Goal: Book appointment/travel/reservation

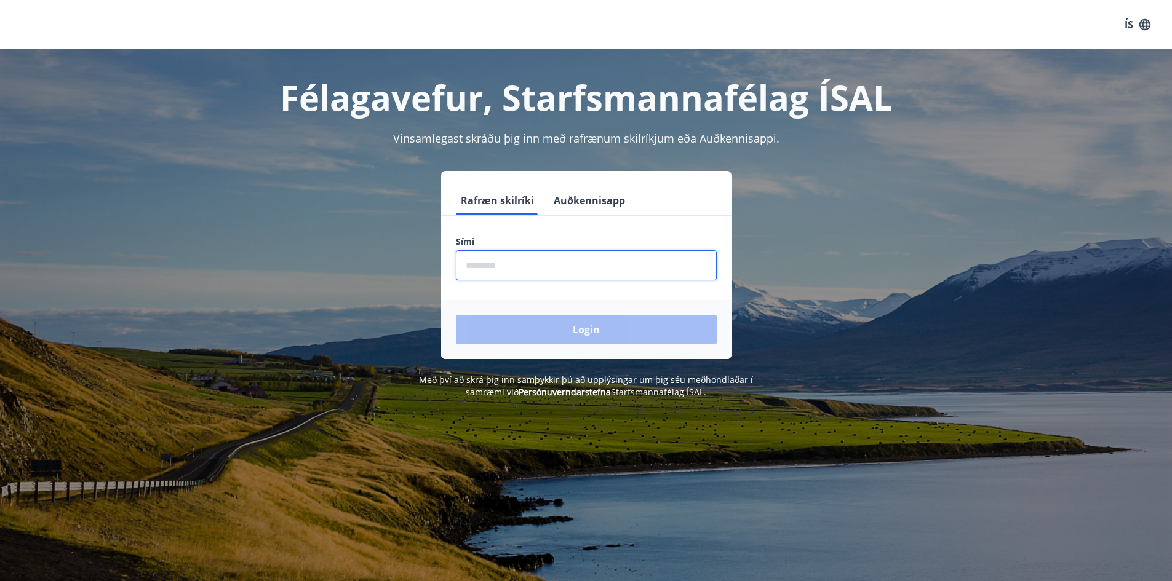
click at [513, 268] on input "phone" at bounding box center [586, 265] width 261 height 30
type input "********"
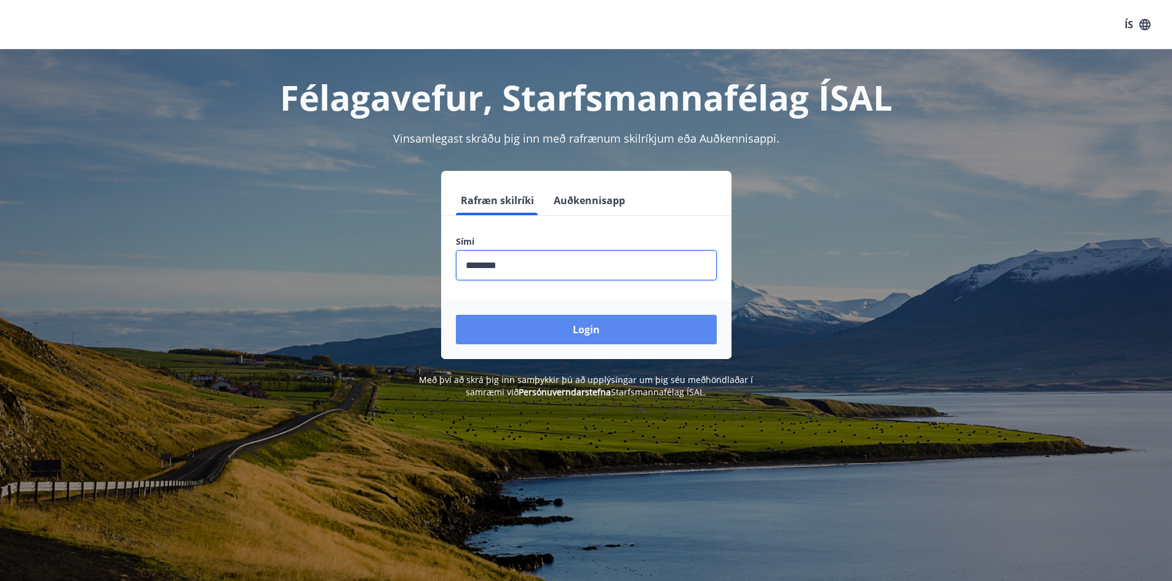
click at [614, 327] on button "Login" at bounding box center [586, 330] width 261 height 30
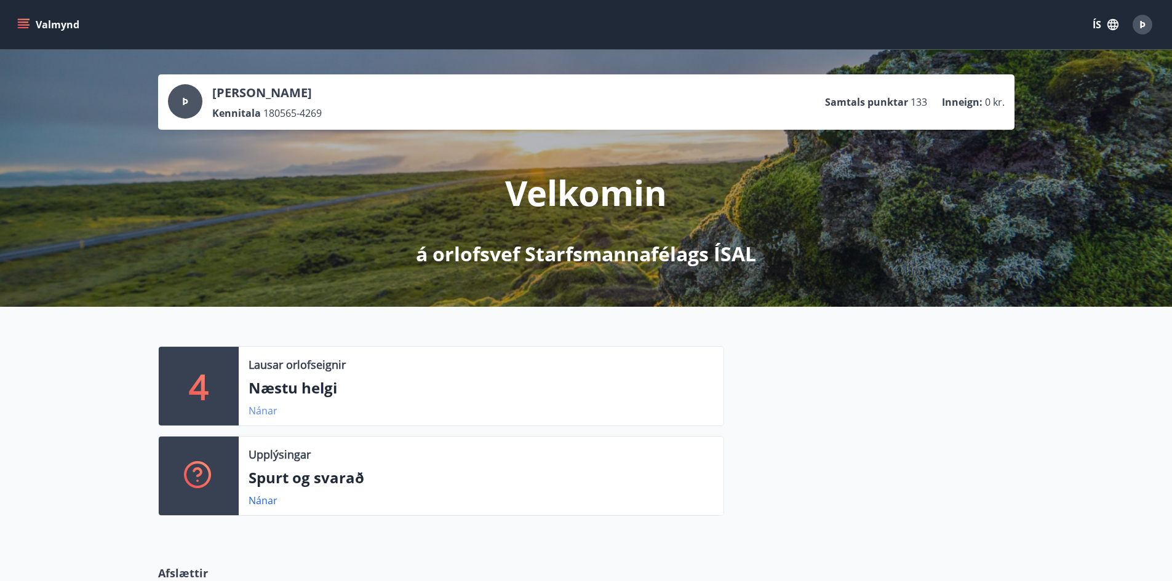
click at [266, 411] on link "Nánar" at bounding box center [262, 411] width 29 height 14
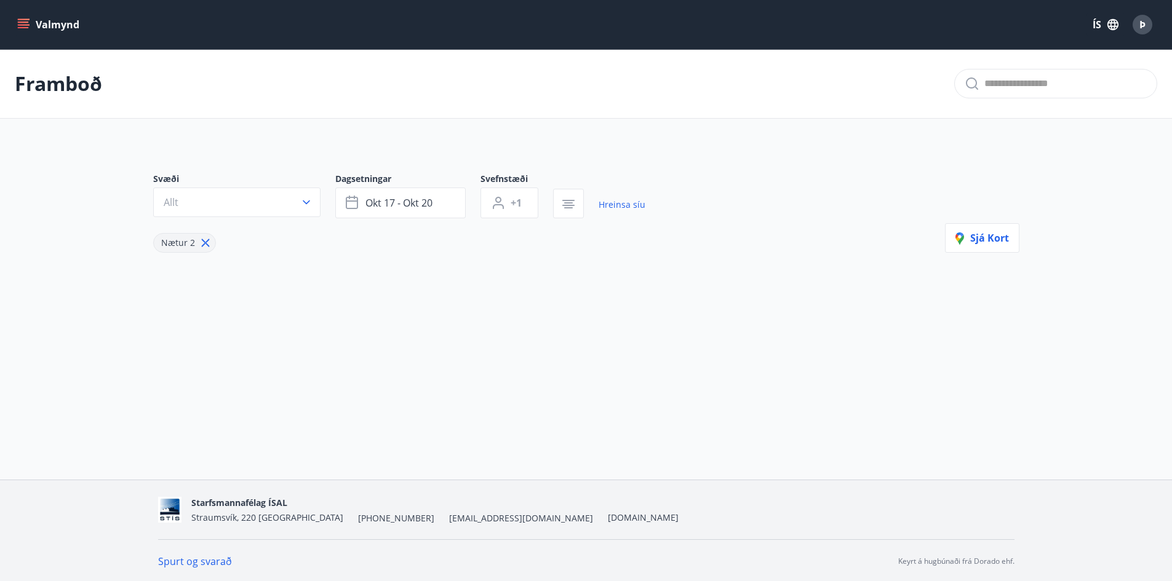
type input "*"
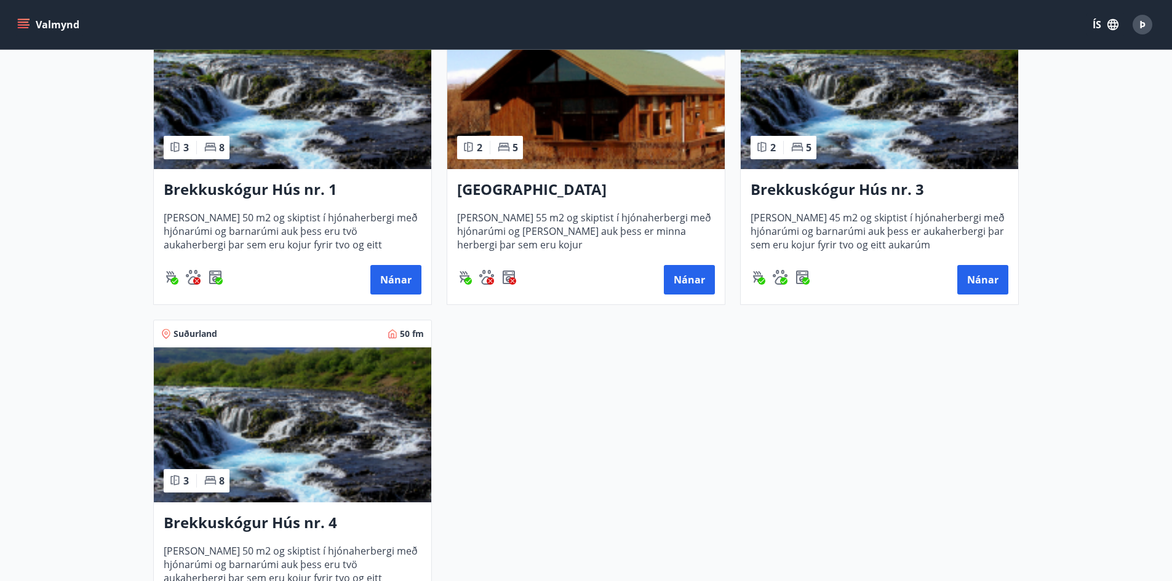
scroll to position [307, 0]
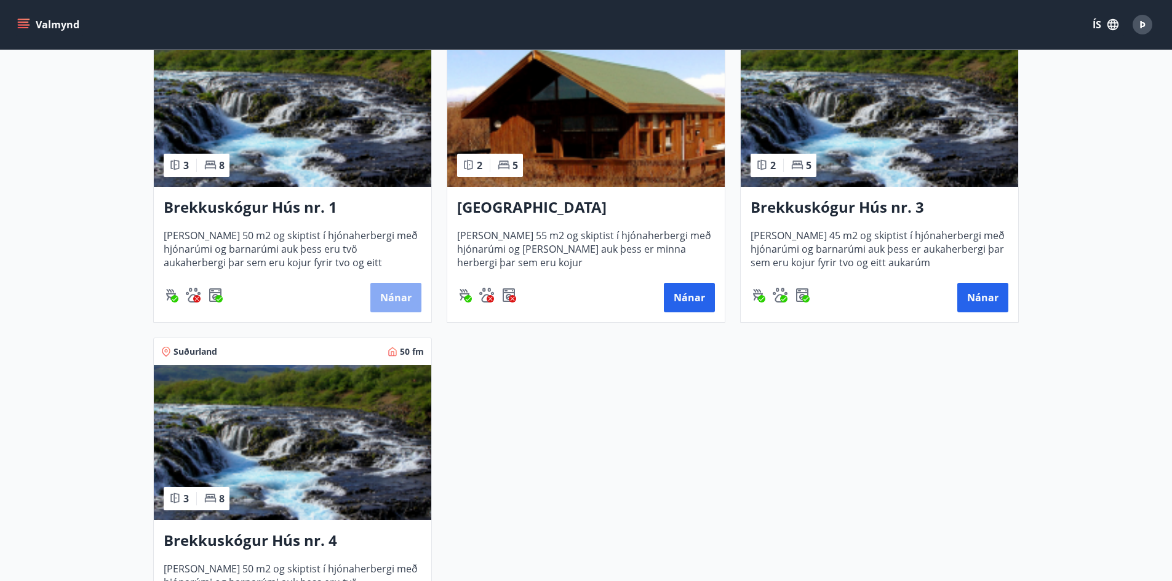
click at [403, 299] on button "Nánar" at bounding box center [395, 298] width 51 height 30
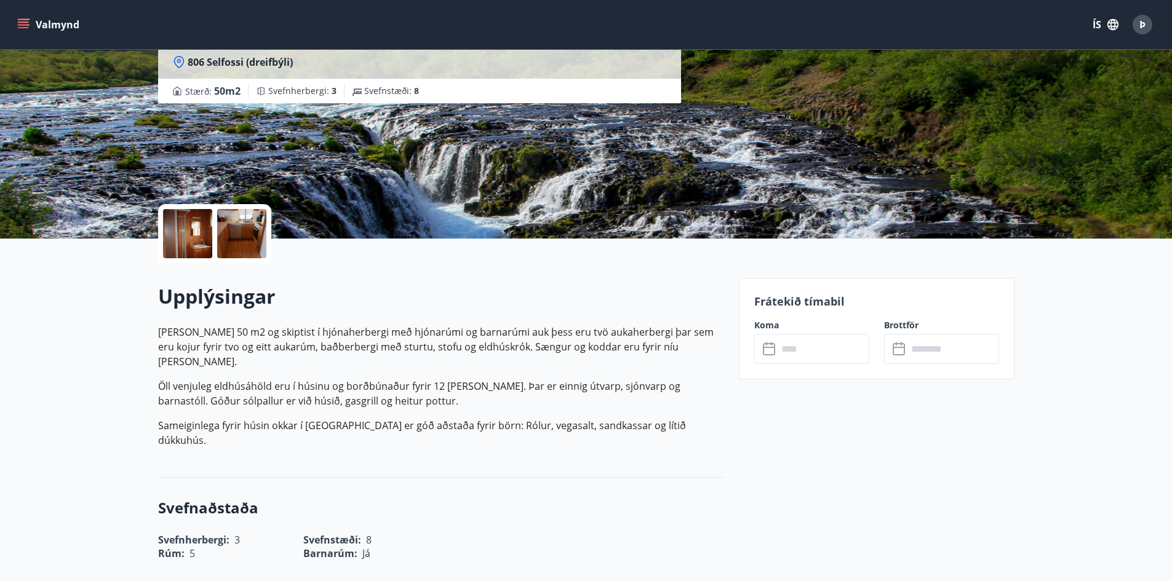
scroll to position [61, 0]
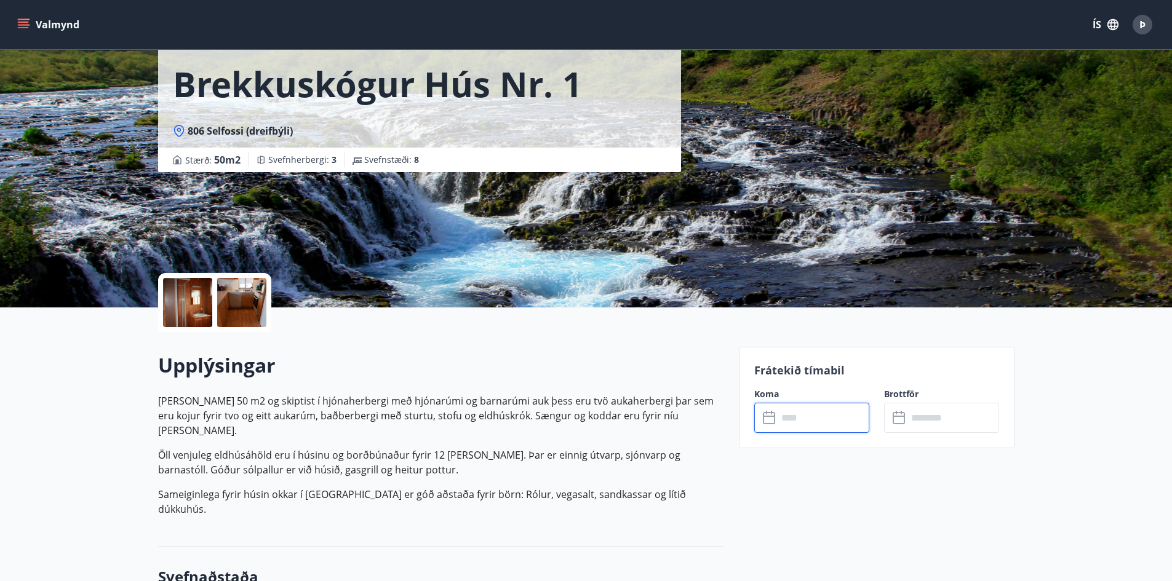
click at [812, 421] on input "text" at bounding box center [823, 418] width 92 height 30
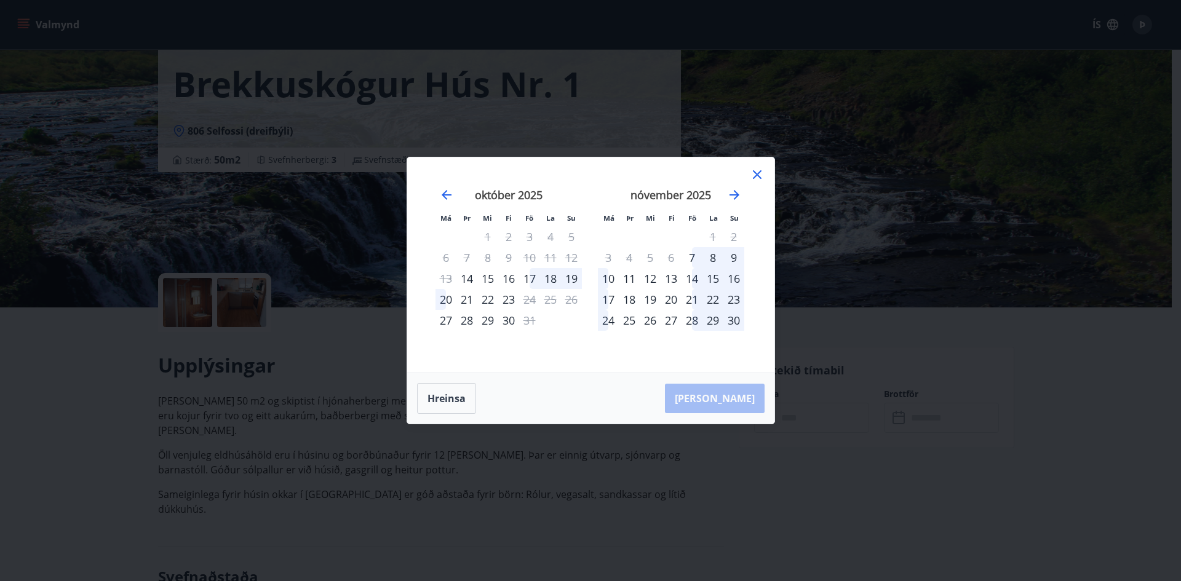
click at [526, 276] on div "17" at bounding box center [529, 278] width 21 height 21
click at [446, 301] on div "20" at bounding box center [445, 299] width 21 height 21
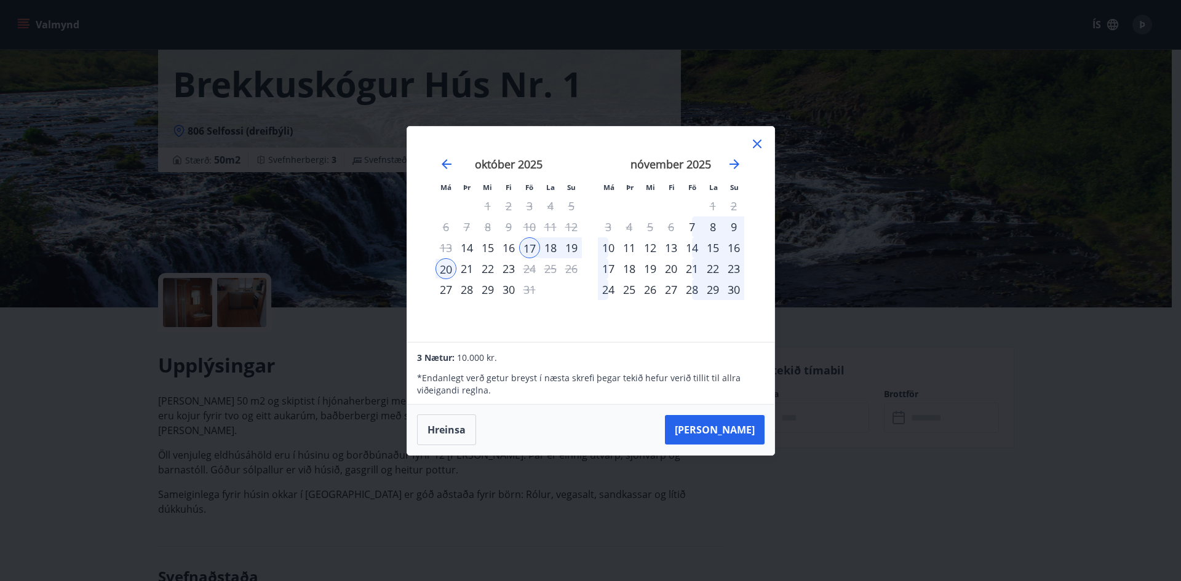
click at [464, 269] on div "21" at bounding box center [466, 268] width 21 height 21
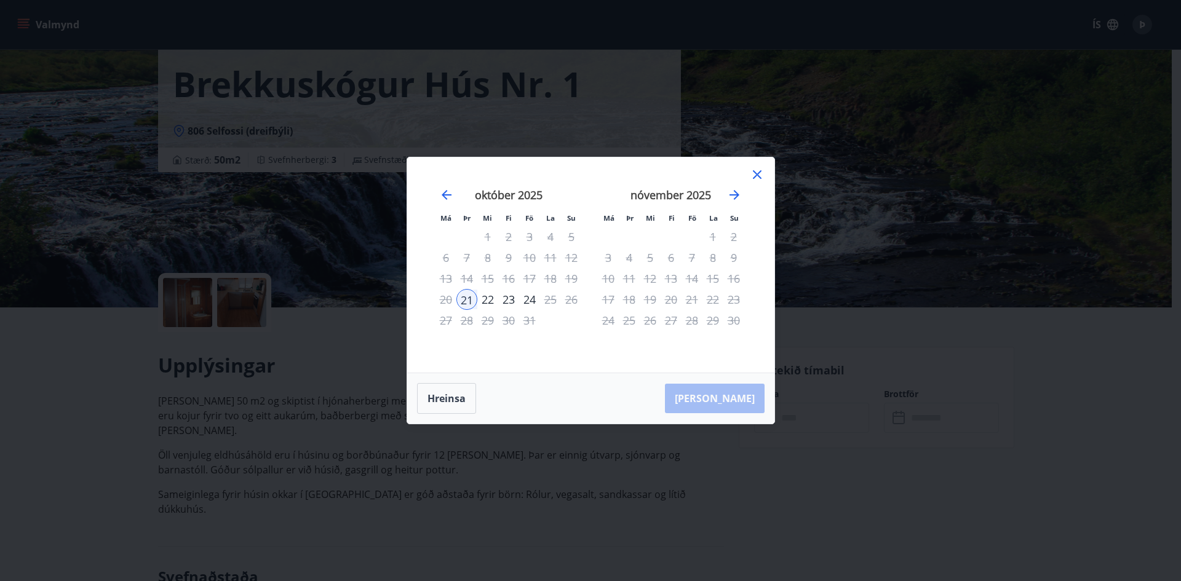
click at [525, 278] on div "17" at bounding box center [529, 278] width 21 height 21
click at [529, 278] on div "17" at bounding box center [529, 278] width 21 height 21
click at [450, 397] on button "Hreinsa" at bounding box center [446, 398] width 59 height 31
click at [527, 277] on div "17" at bounding box center [529, 278] width 21 height 21
click at [487, 301] on div "22" at bounding box center [487, 299] width 21 height 21
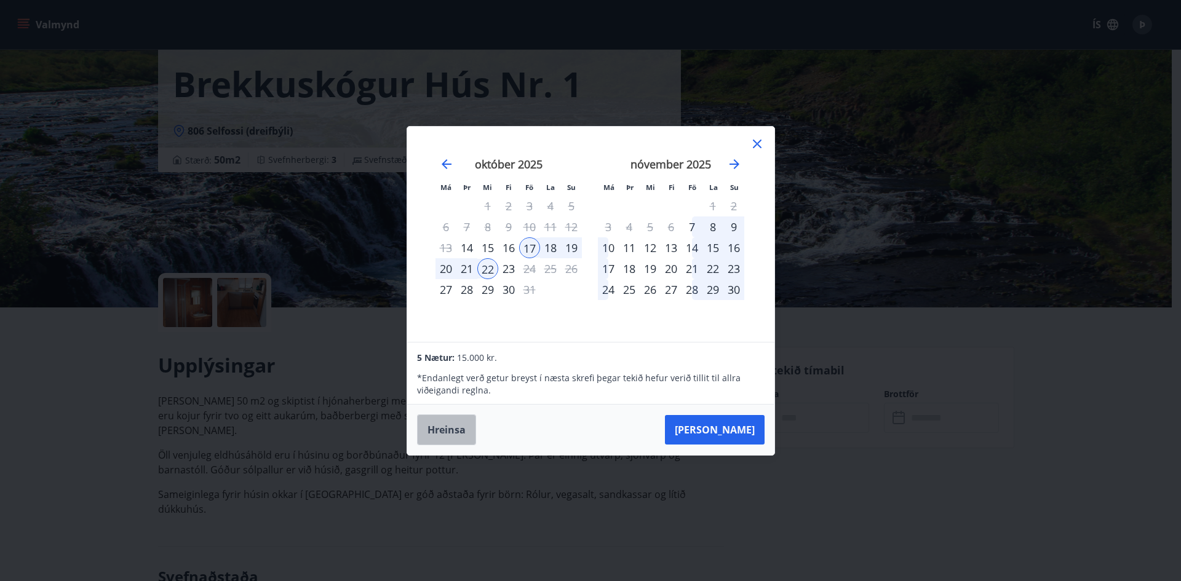
click at [448, 429] on button "Hreinsa" at bounding box center [446, 429] width 59 height 31
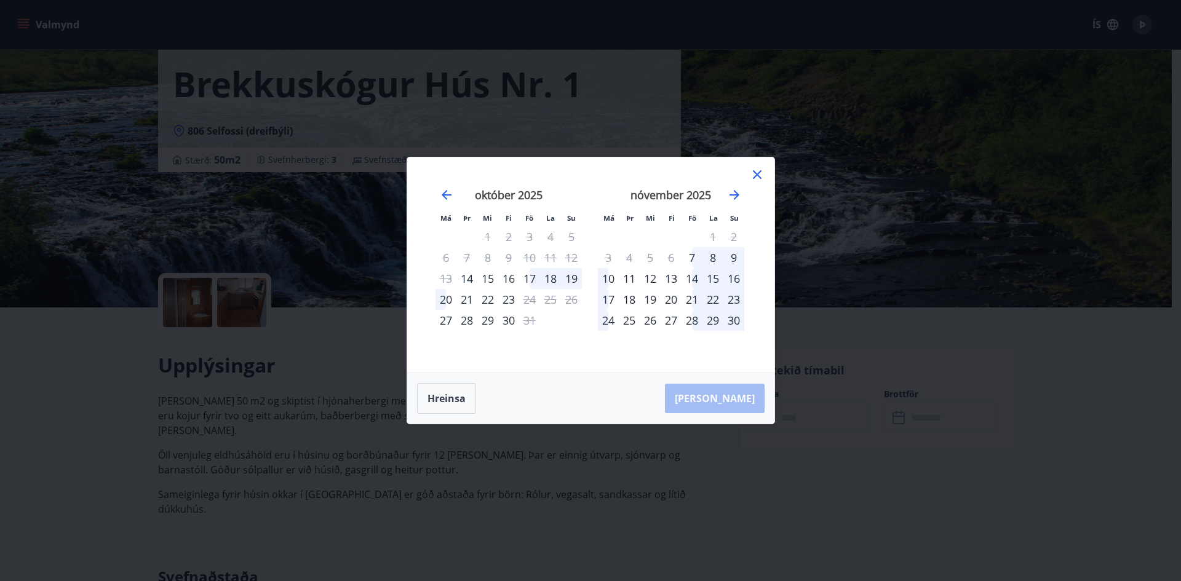
click at [142, 216] on div "Má Þr Mi Fi Fö La Su Má Þr Mi Fi Fö La Su september 2025 1 2 3 4 5 6 7 8 9 10 1…" at bounding box center [590, 290] width 1181 height 581
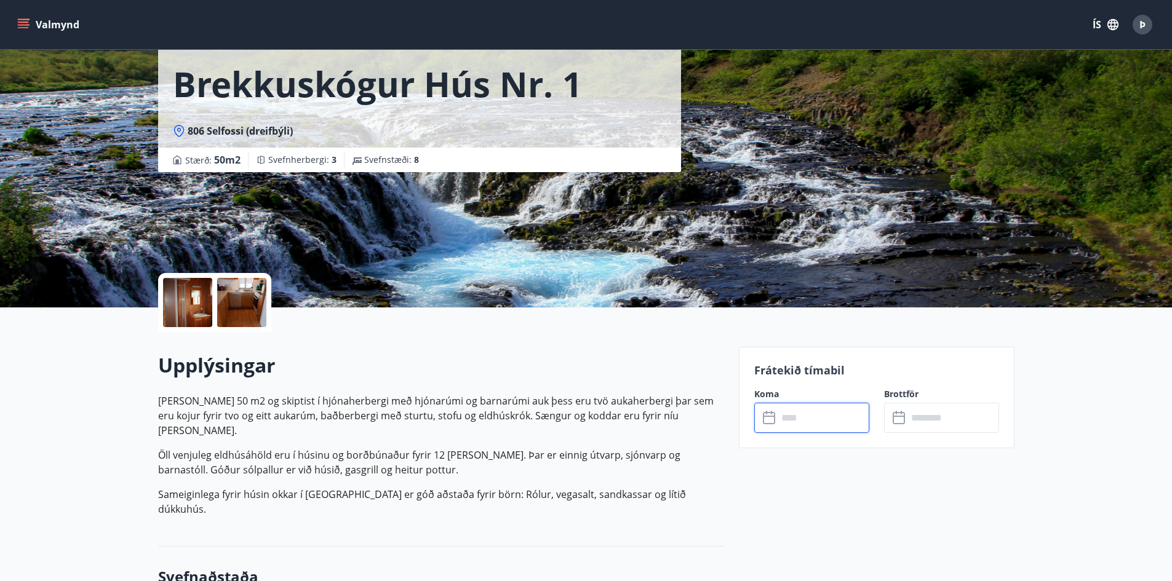
scroll to position [0, 0]
